Goal: Task Accomplishment & Management: Manage account settings

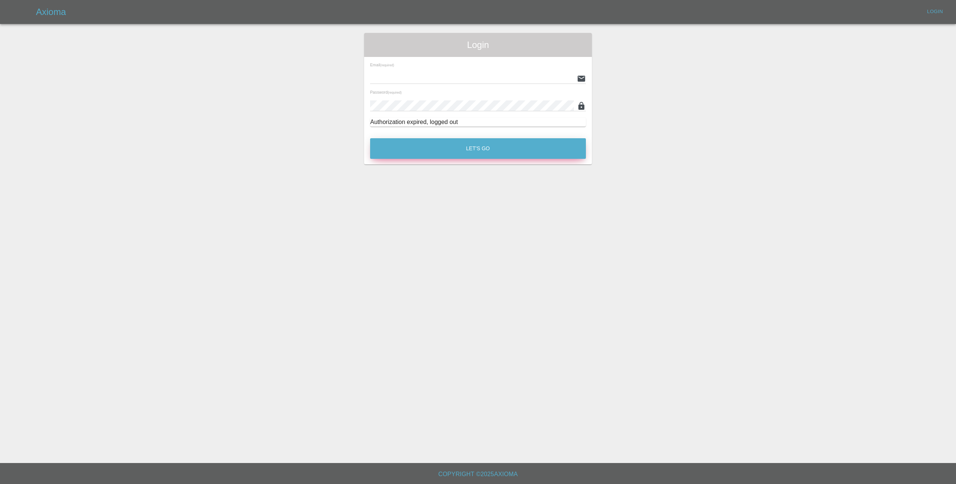
type input "[EMAIL_ADDRESS][DOMAIN_NAME]"
click at [445, 150] on button "Let's Go" at bounding box center [478, 148] width 216 height 21
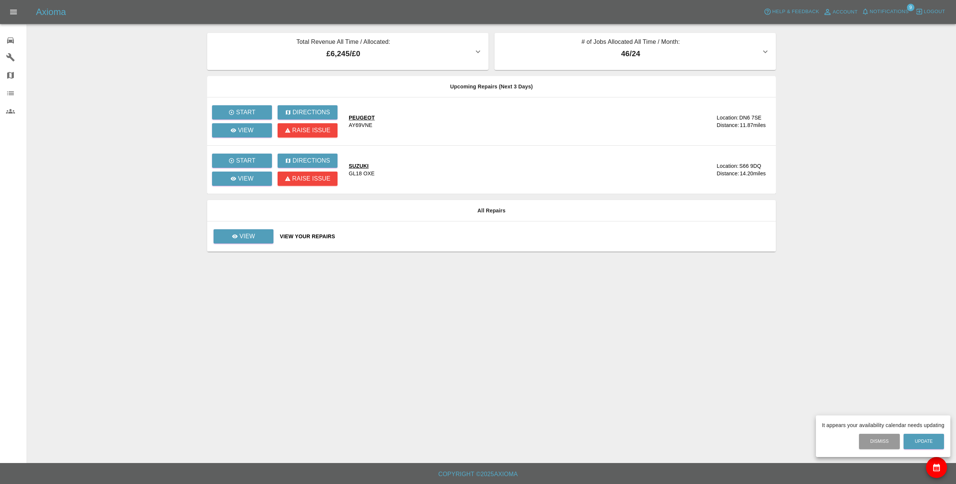
click at [254, 182] on div at bounding box center [478, 242] width 956 height 484
click at [247, 176] on p "View" at bounding box center [246, 178] width 16 height 9
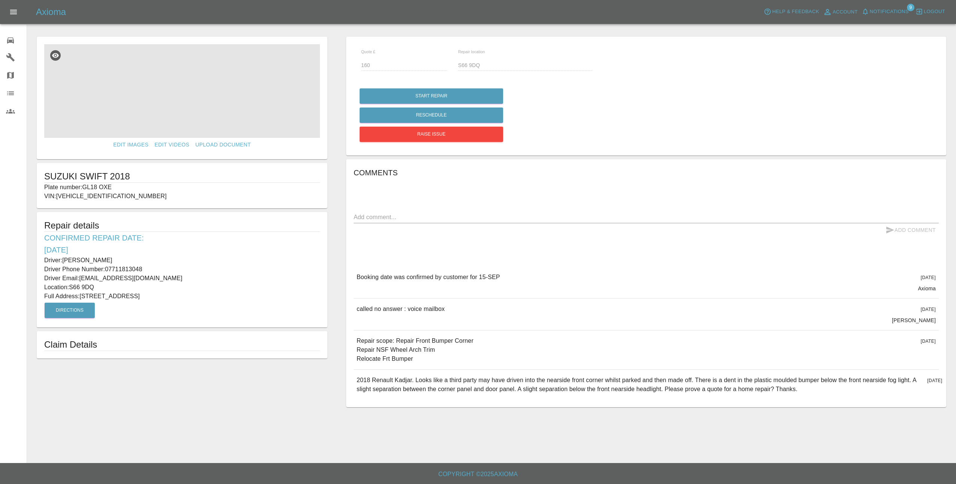
click at [199, 95] on img at bounding box center [182, 91] width 276 height 94
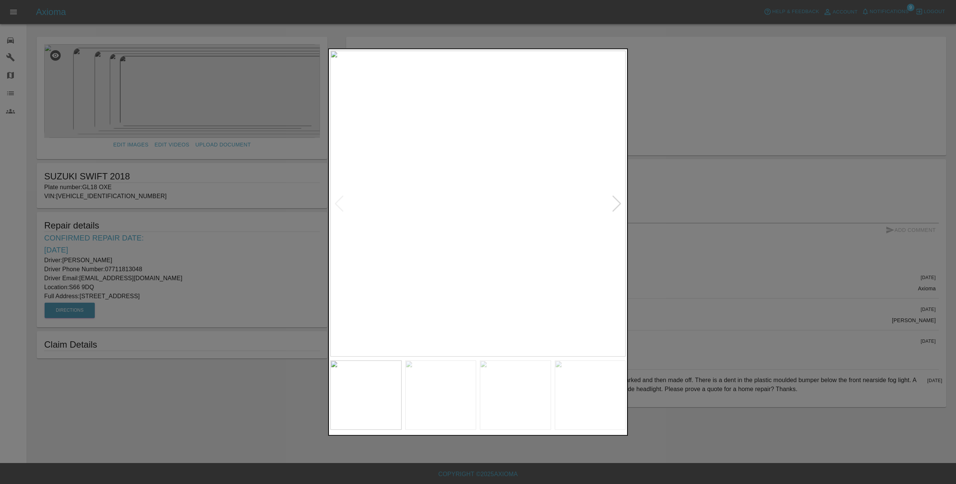
click at [615, 200] on div at bounding box center [616, 203] width 10 height 16
click at [617, 200] on div at bounding box center [616, 203] width 10 height 16
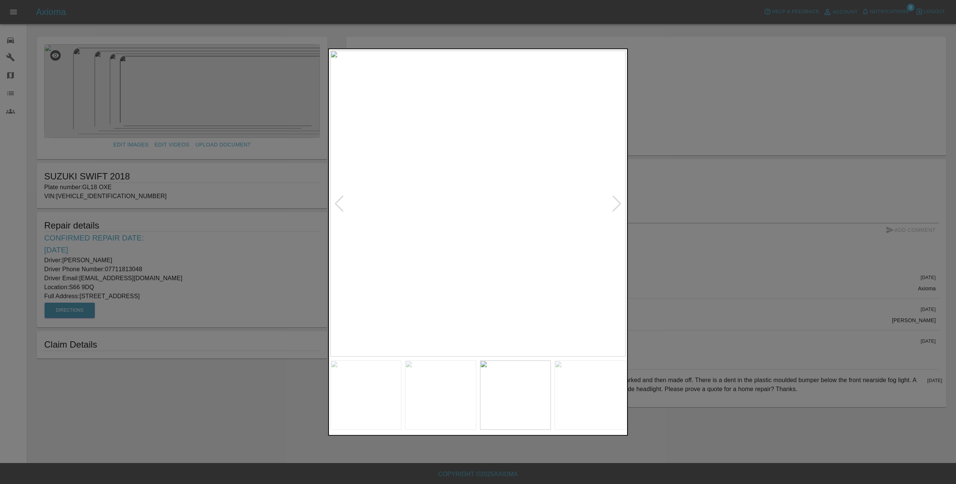
click at [677, 227] on div at bounding box center [478, 242] width 956 height 484
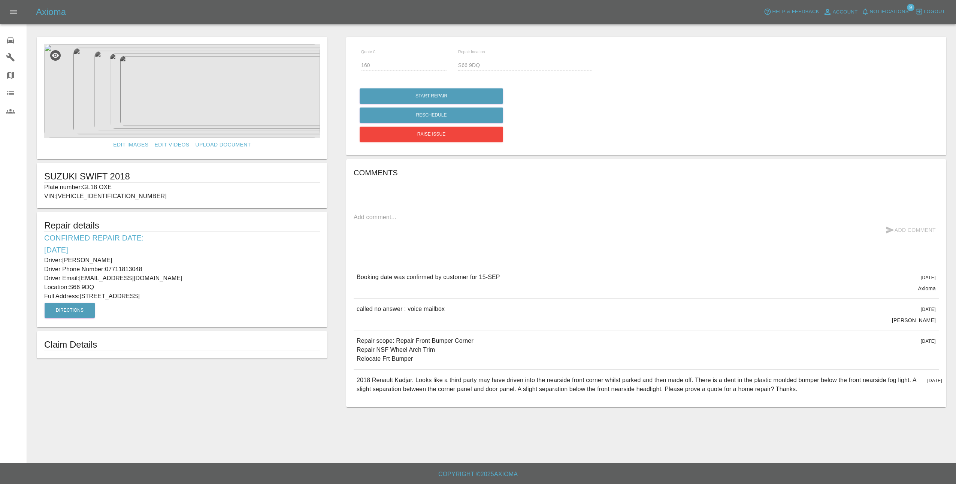
click at [273, 98] on img at bounding box center [182, 91] width 276 height 94
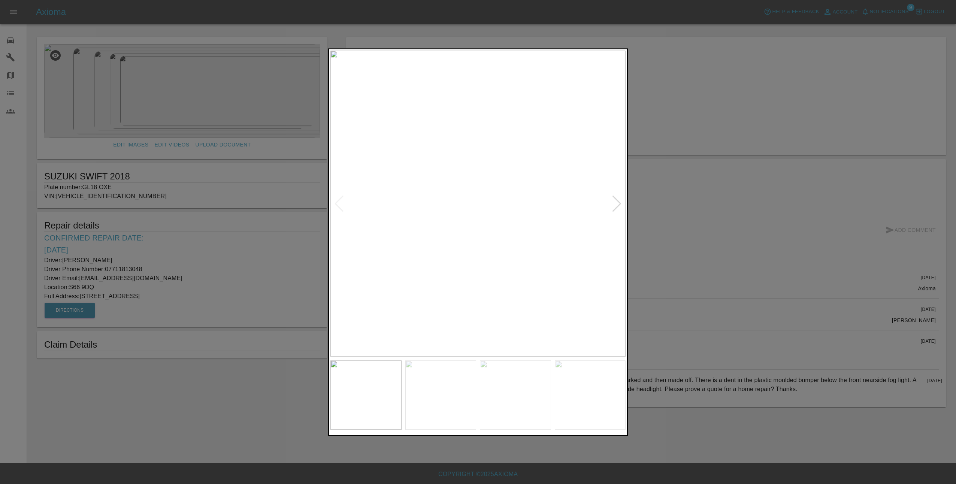
click at [619, 202] on div at bounding box center [616, 203] width 10 height 16
drag, startPoint x: 619, startPoint y: 202, endPoint x: 615, endPoint y: 201, distance: 4.4
click at [615, 201] on div at bounding box center [616, 203] width 10 height 16
click at [620, 202] on div at bounding box center [616, 203] width 10 height 16
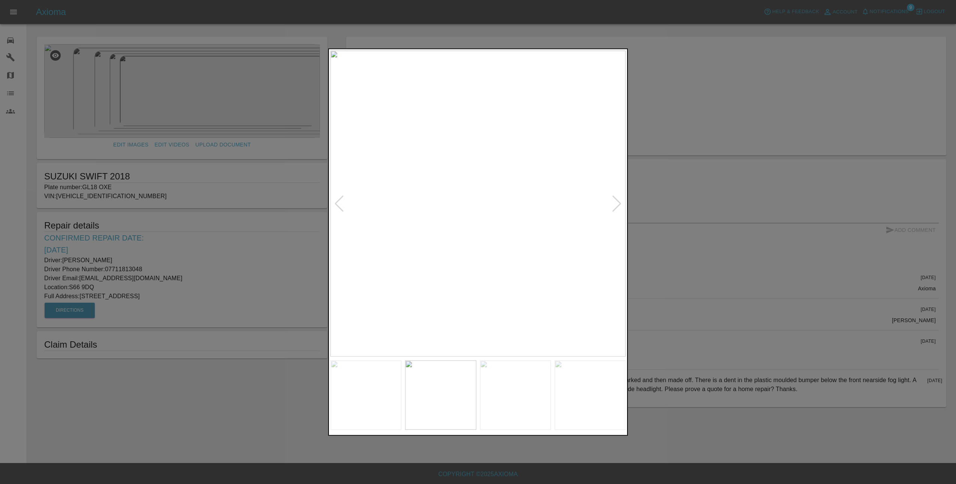
click at [620, 202] on div at bounding box center [616, 203] width 10 height 16
click at [619, 201] on img at bounding box center [477, 204] width 295 height 306
click at [691, 202] on div at bounding box center [478, 242] width 956 height 484
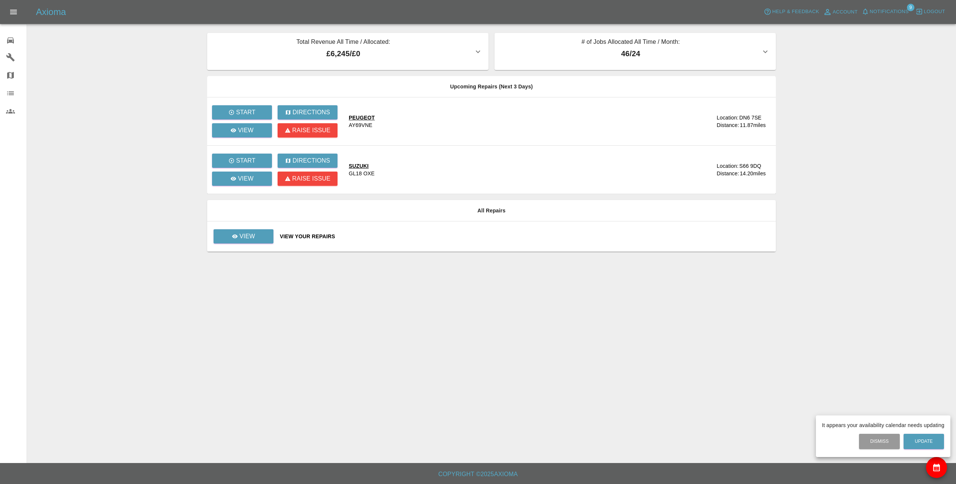
click at [263, 238] on div at bounding box center [478, 242] width 956 height 484
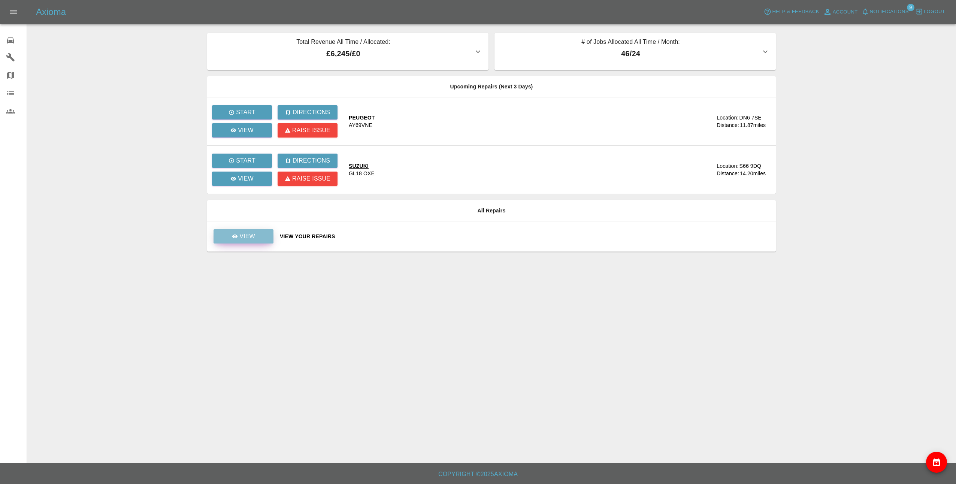
click at [247, 234] on p "View" at bounding box center [247, 236] width 16 height 9
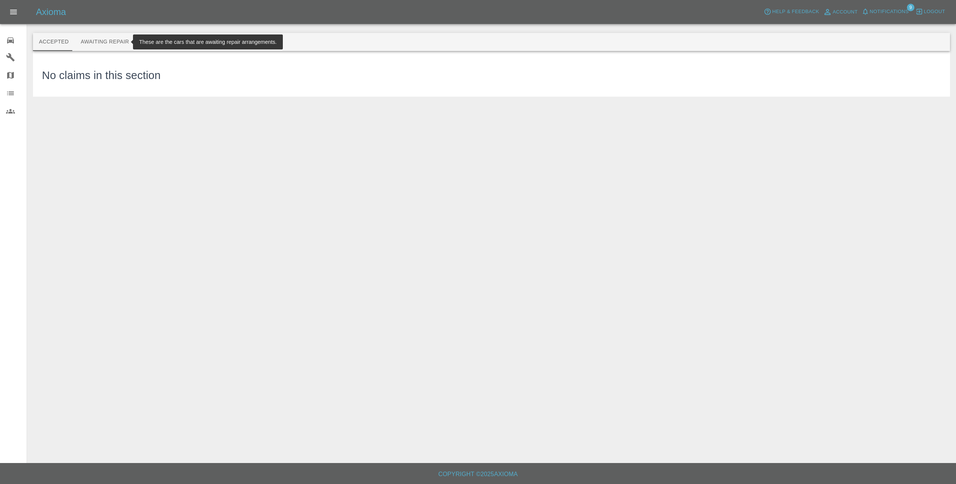
click at [103, 43] on button "Awaiting Repair" at bounding box center [105, 42] width 60 height 18
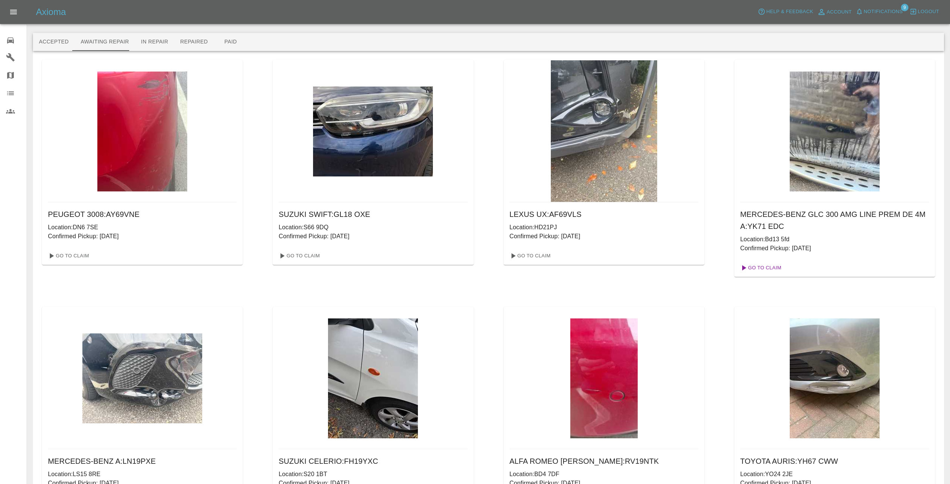
click at [765, 269] on link "Go To Claim" at bounding box center [760, 268] width 46 height 12
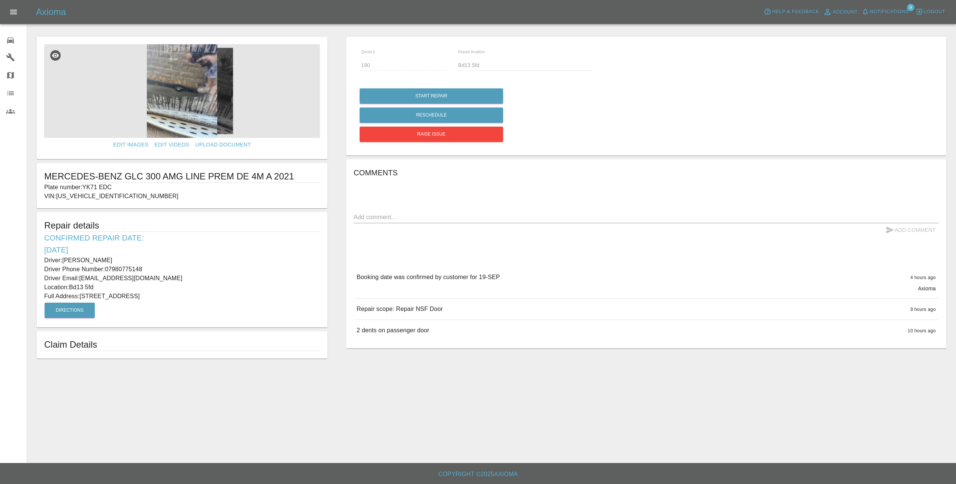
click at [186, 96] on img at bounding box center [182, 91] width 276 height 94
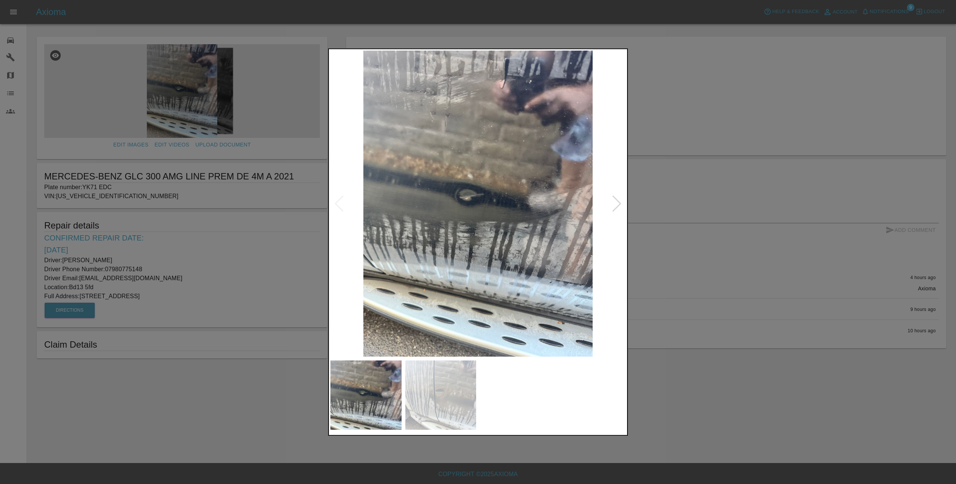
click at [620, 203] on div at bounding box center [616, 203] width 10 height 16
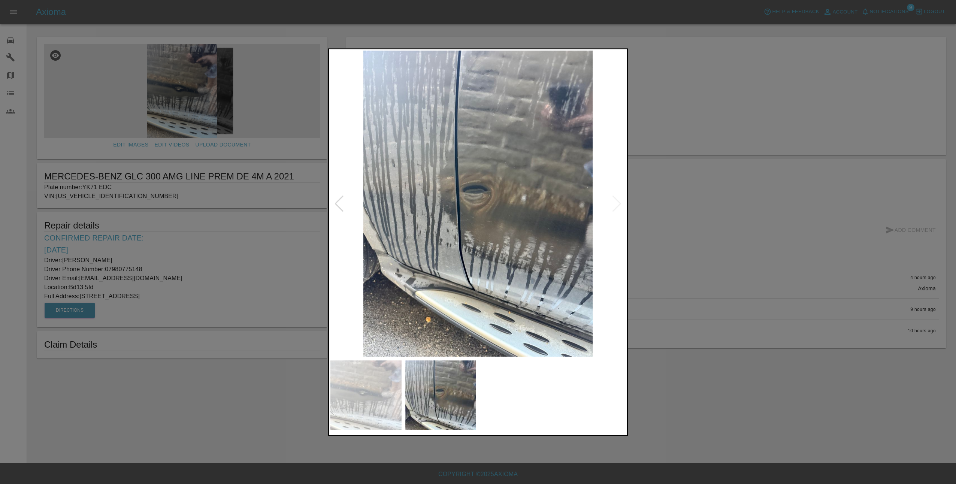
click at [620, 203] on img at bounding box center [477, 204] width 295 height 306
click at [695, 224] on div at bounding box center [478, 242] width 956 height 484
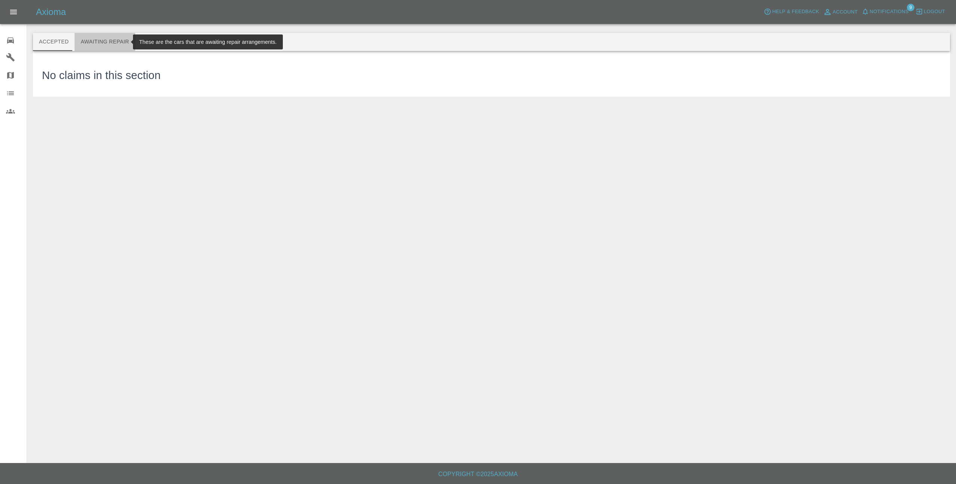
click at [105, 49] on button "Awaiting Repair" at bounding box center [105, 42] width 60 height 18
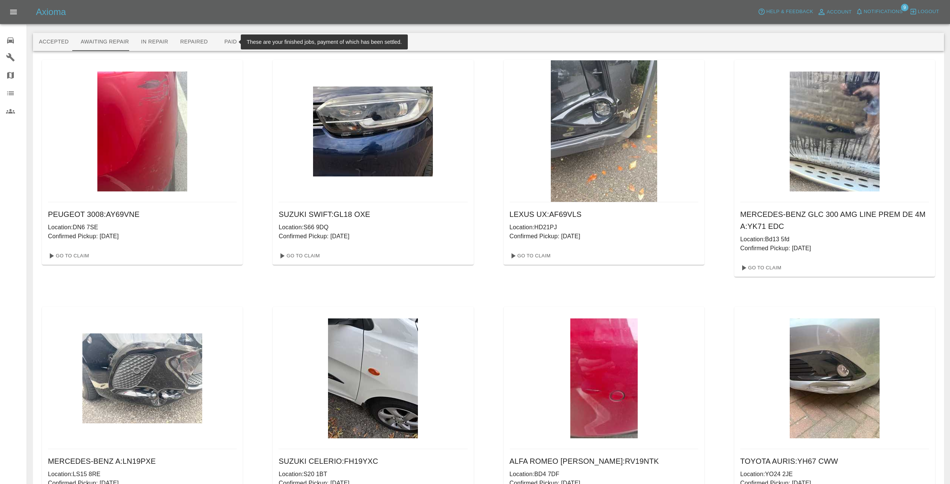
click at [222, 41] on button "Paid" at bounding box center [231, 42] width 34 height 18
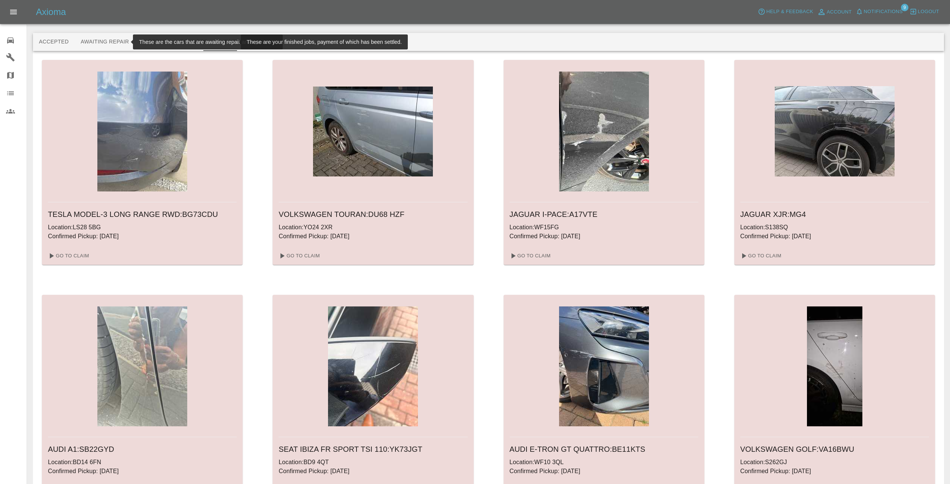
click at [100, 44] on button "Awaiting Repair" at bounding box center [105, 42] width 60 height 18
